Goal: Check status: Check status

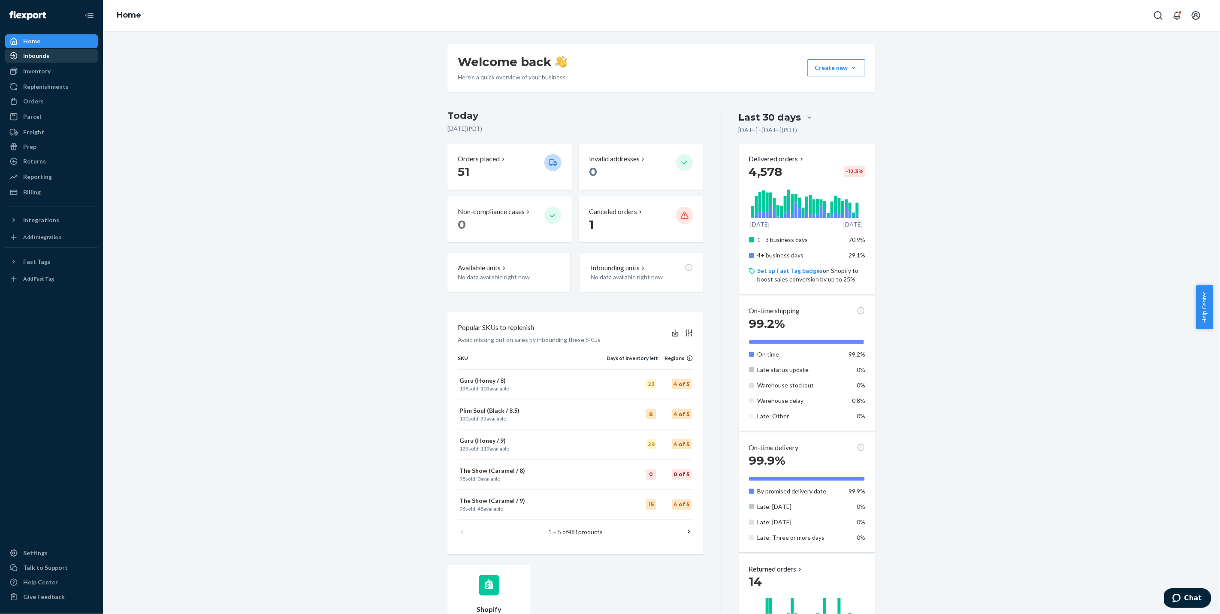
click at [58, 58] on div "Inbounds" at bounding box center [51, 56] width 91 height 12
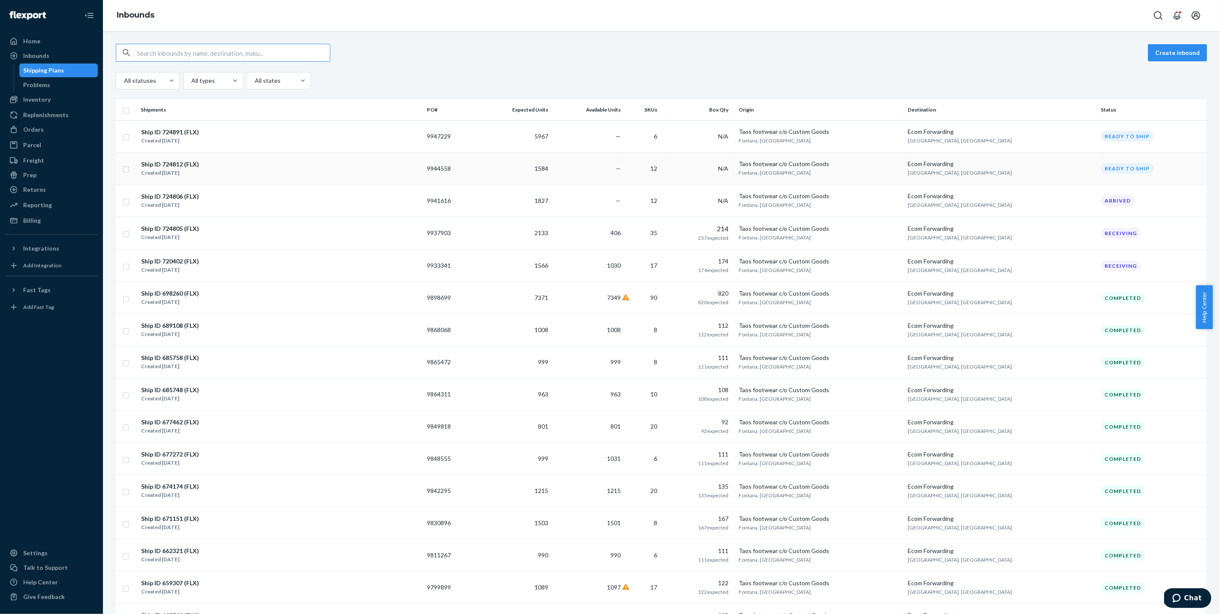
click at [377, 172] on div "Ship ID 724812 (FLX) Created [DATE]" at bounding box center [280, 169] width 279 height 18
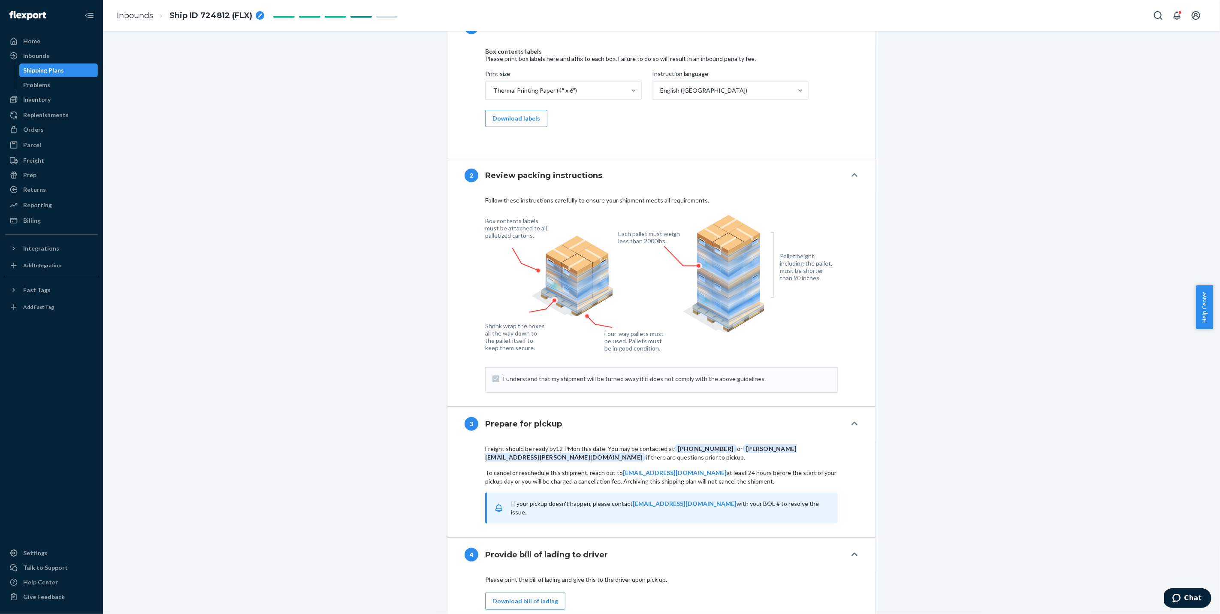
scroll to position [1148, 0]
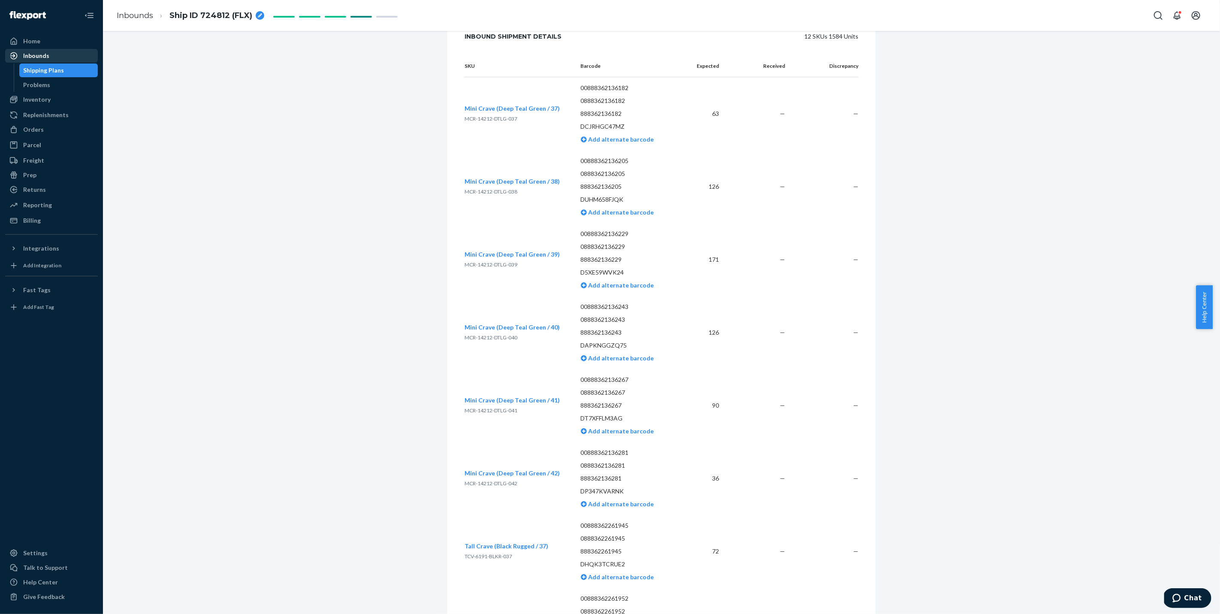
click at [36, 56] on div "Inbounds" at bounding box center [36, 55] width 26 height 9
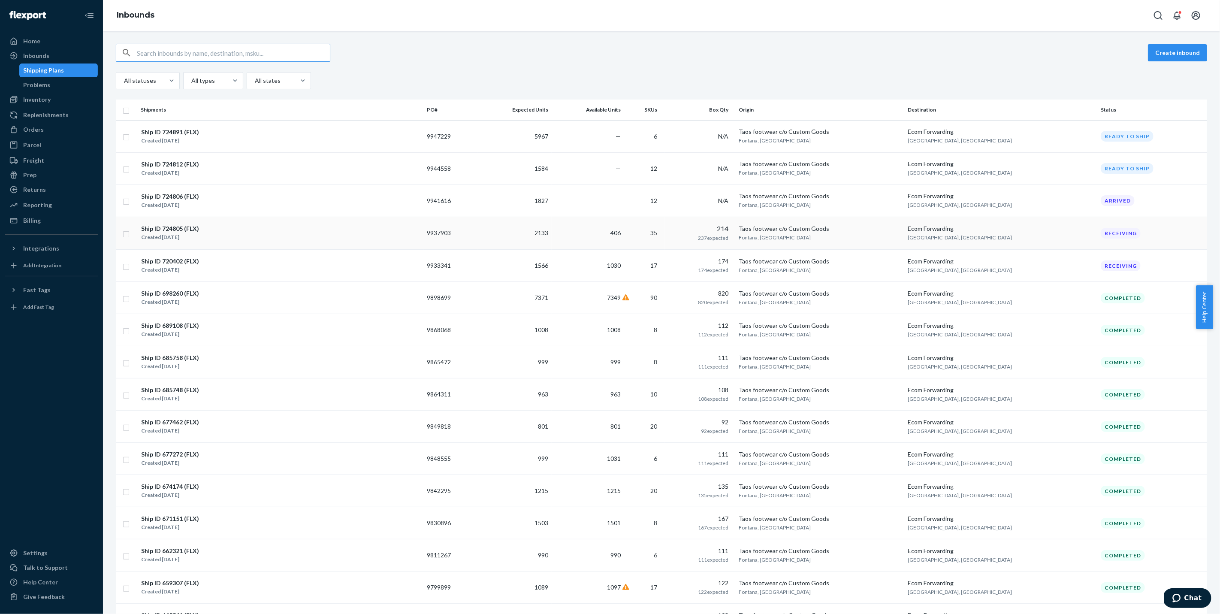
click at [301, 227] on div "Ship ID 724805 (FLX) Created [DATE]" at bounding box center [280, 233] width 279 height 18
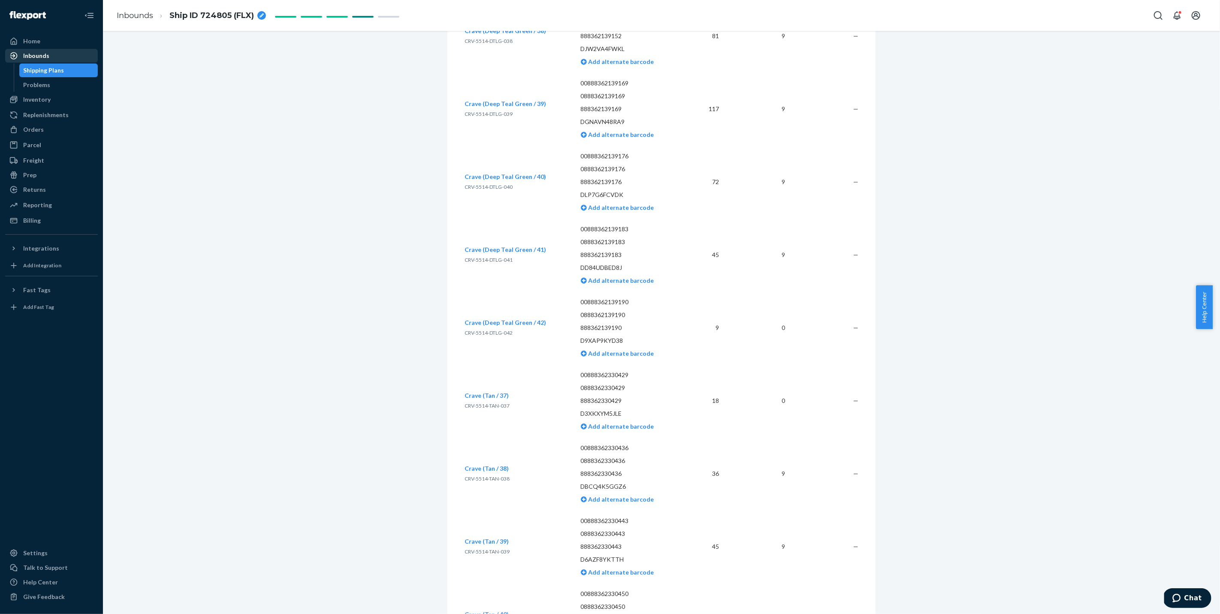
scroll to position [3191, 0]
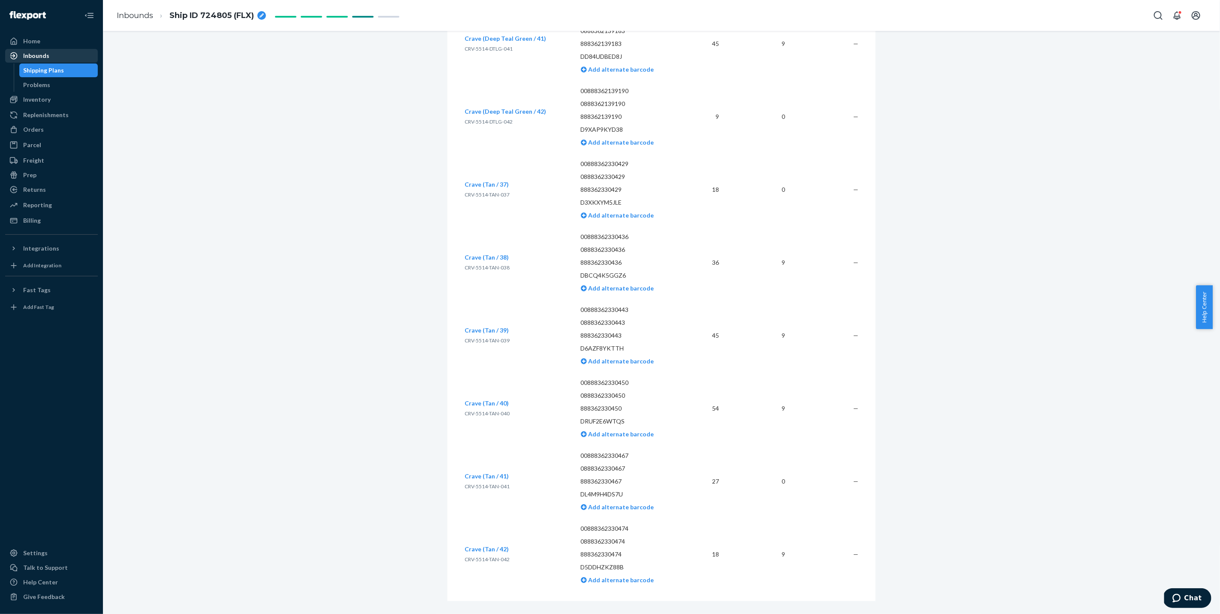
click at [59, 55] on div "Inbounds" at bounding box center [51, 56] width 91 height 12
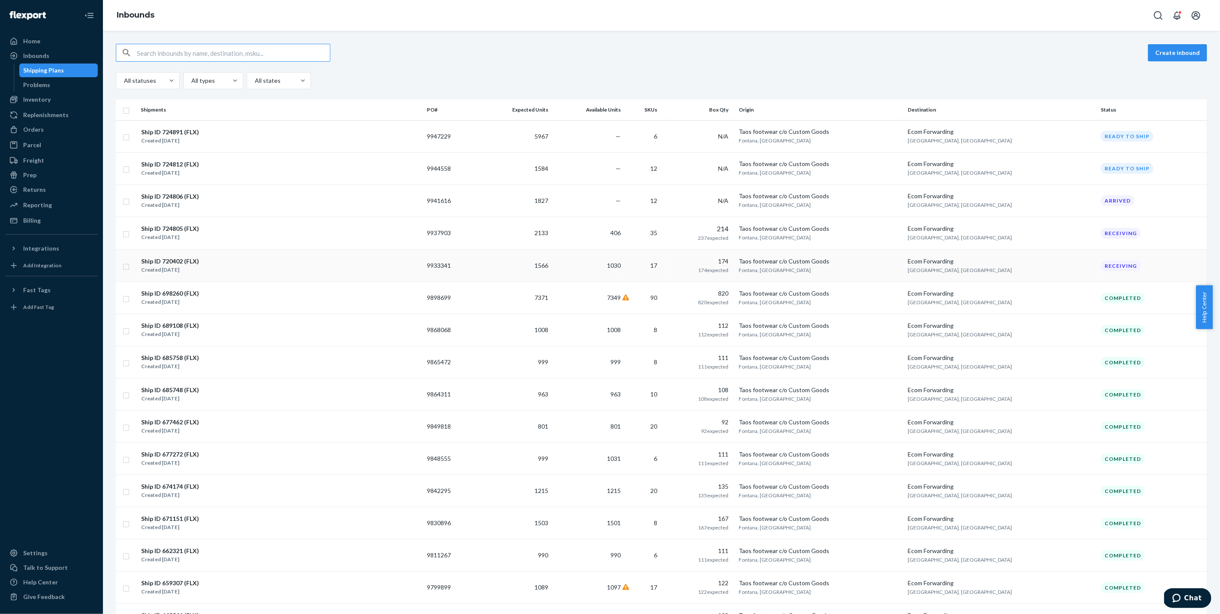
click at [387, 262] on div "Ship ID 720402 (FLX) Created [DATE]" at bounding box center [280, 265] width 279 height 18
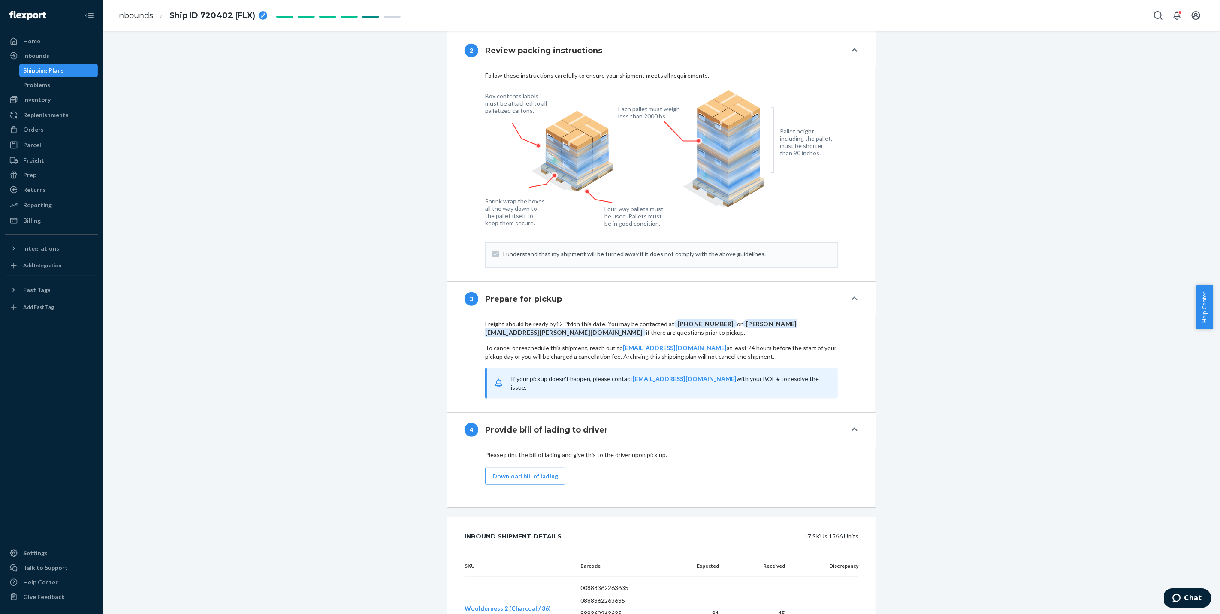
scroll to position [923, 0]
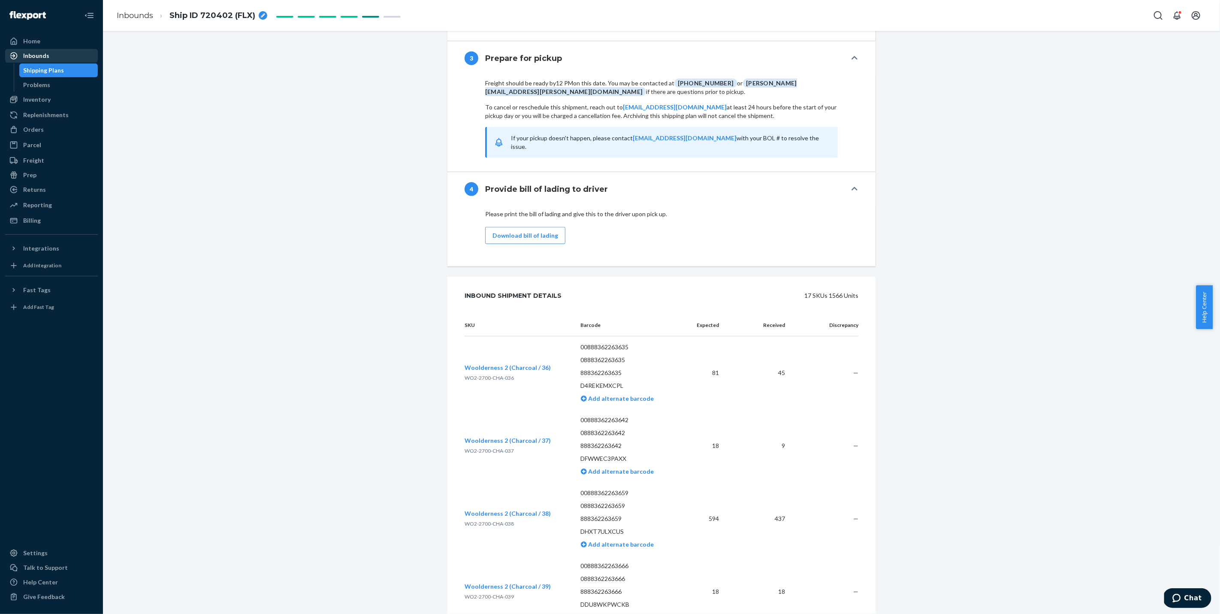
click at [68, 59] on div "Inbounds" at bounding box center [51, 56] width 91 height 12
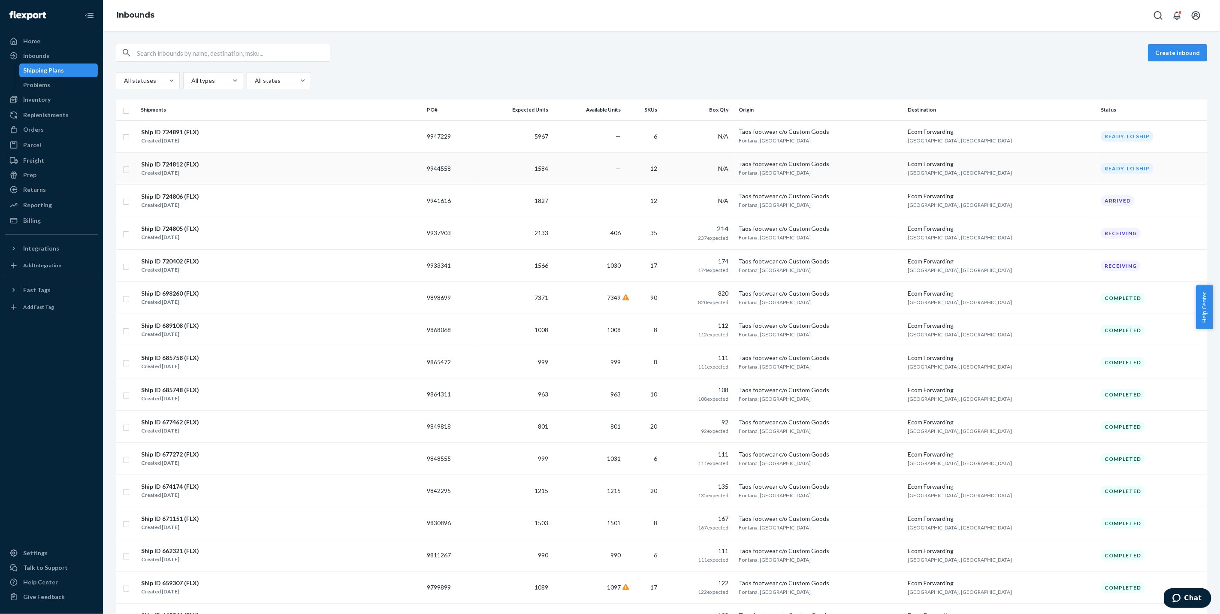
click at [552, 166] on td "1584" at bounding box center [514, 168] width 75 height 32
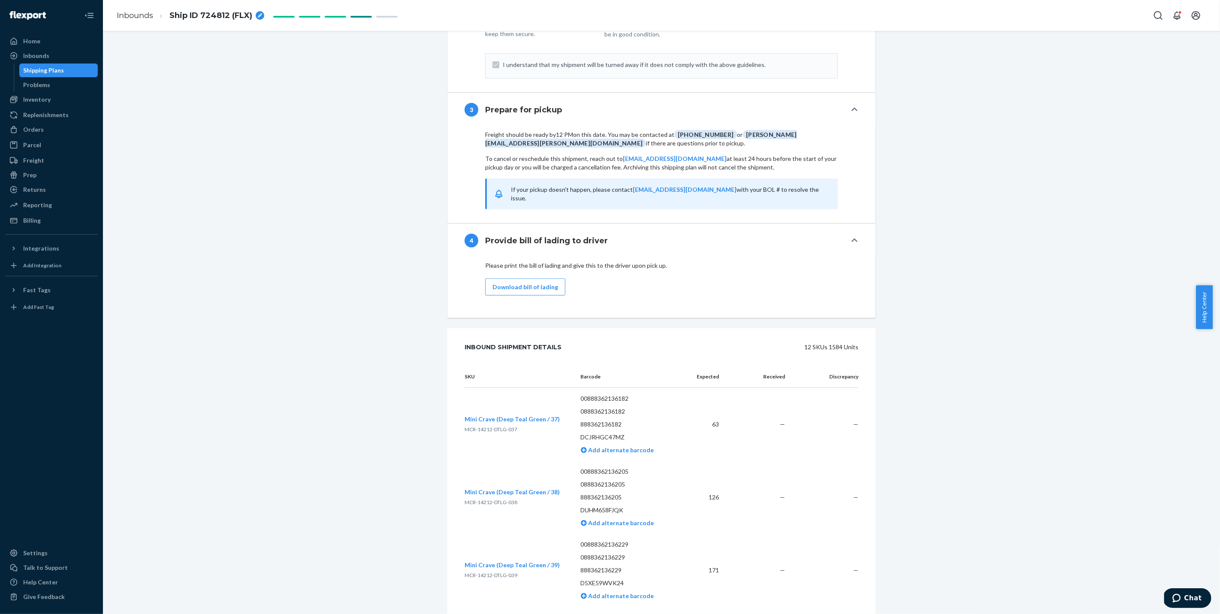
scroll to position [123, 0]
